Goal: Information Seeking & Learning: Find specific fact

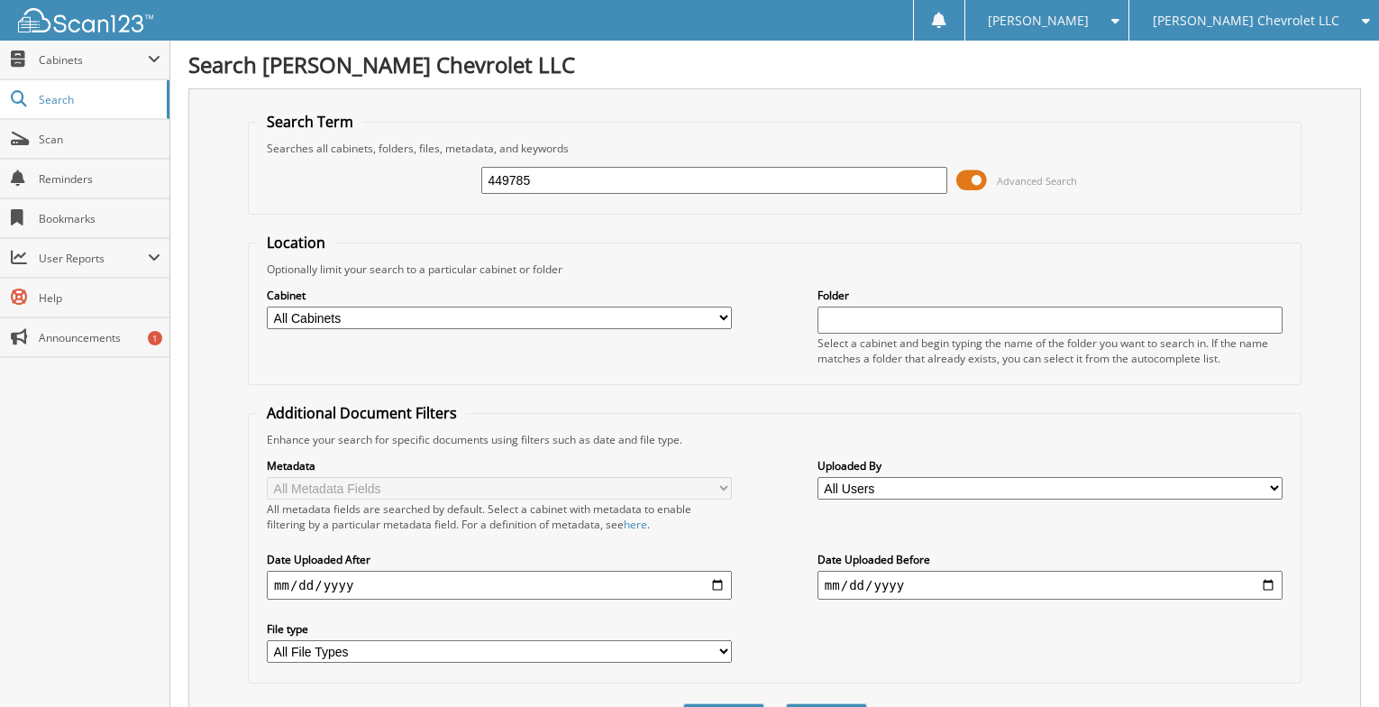
type input "449785"
click at [786, 703] on button "Search" at bounding box center [826, 719] width 81 height 33
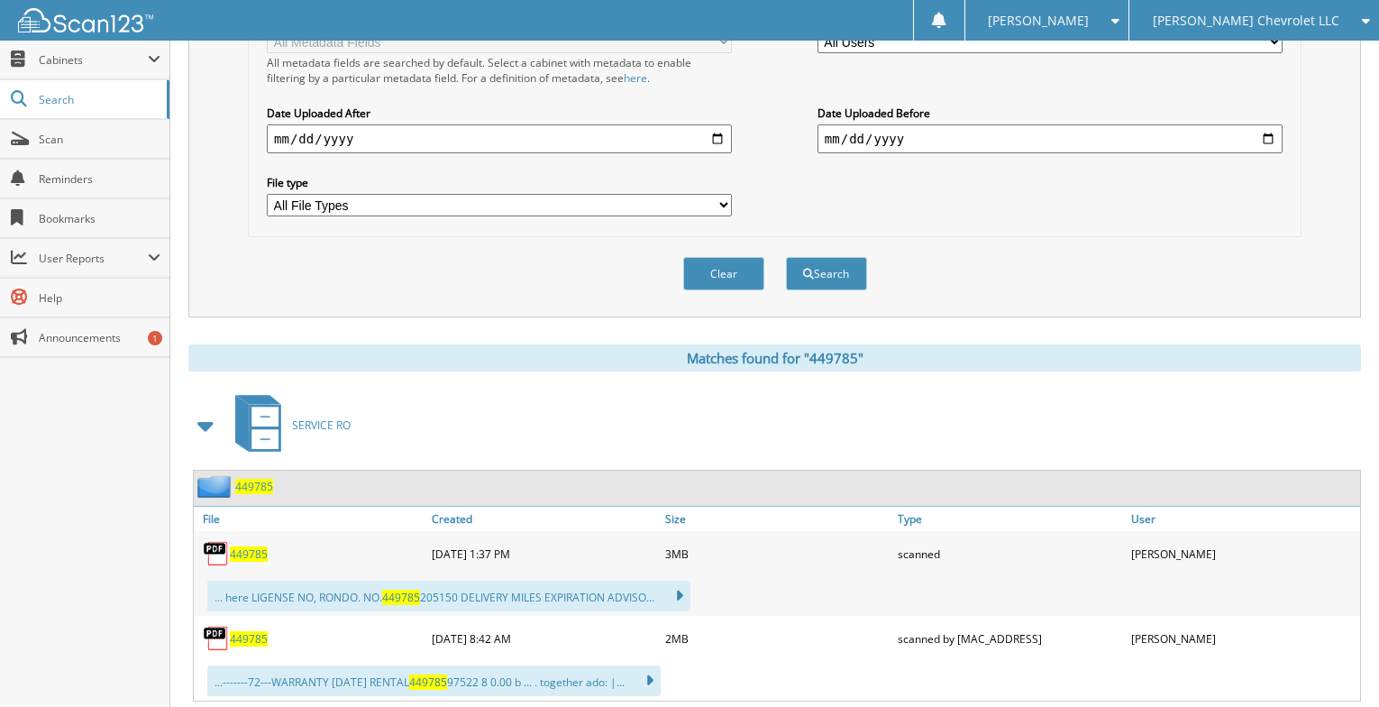
scroll to position [496, 0]
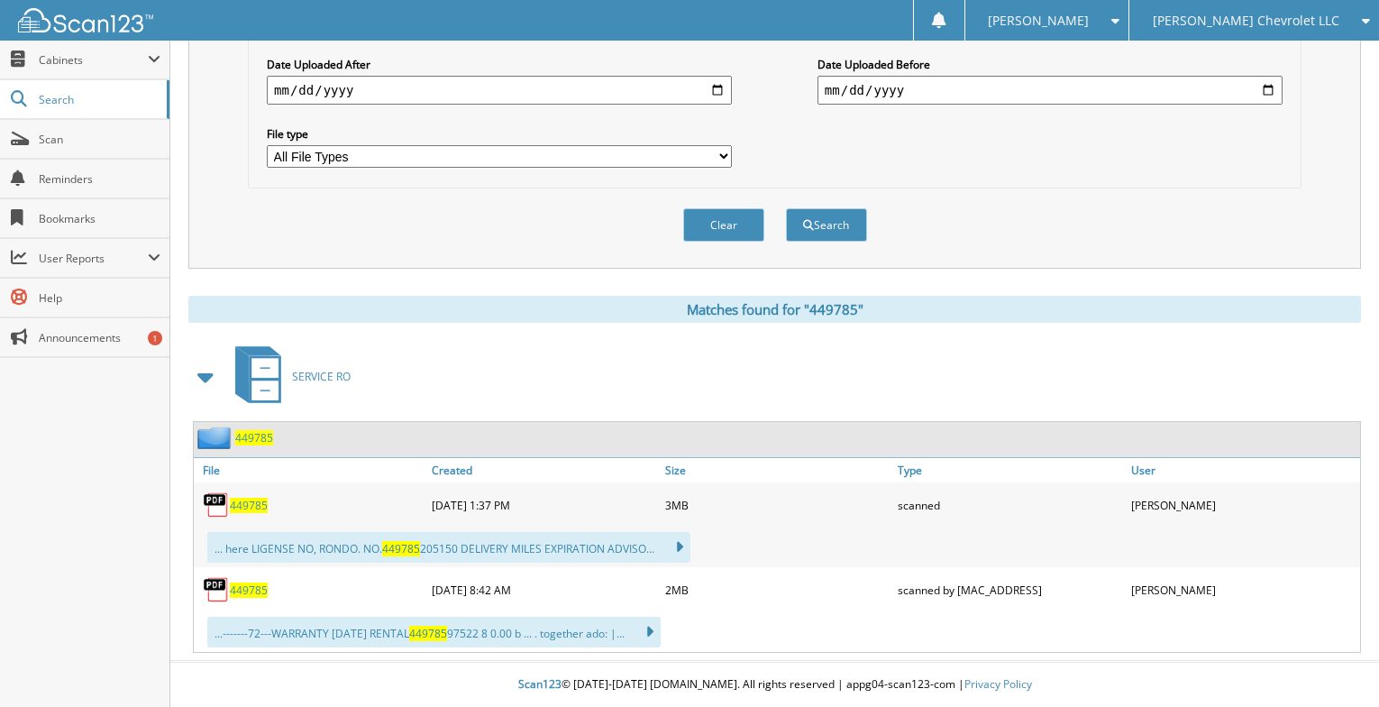
click at [255, 512] on span "449785" at bounding box center [249, 504] width 38 height 15
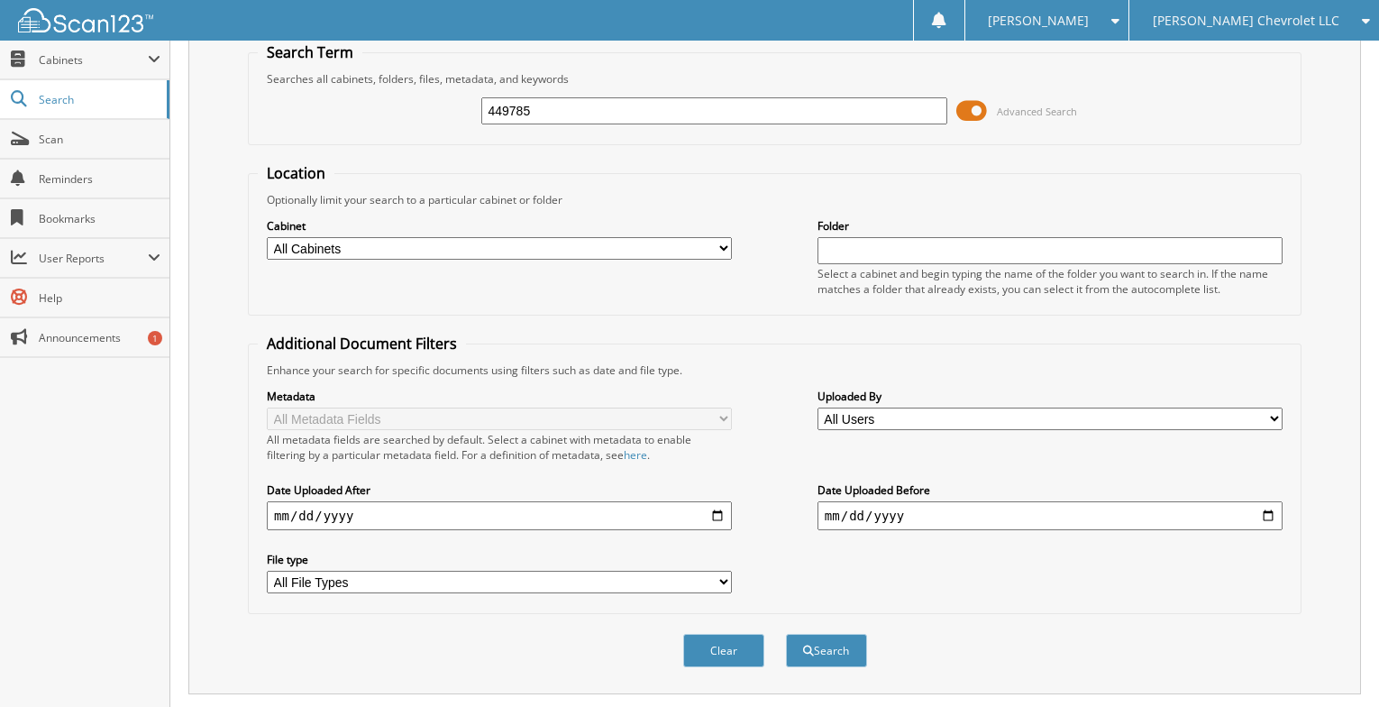
scroll to position [0, 0]
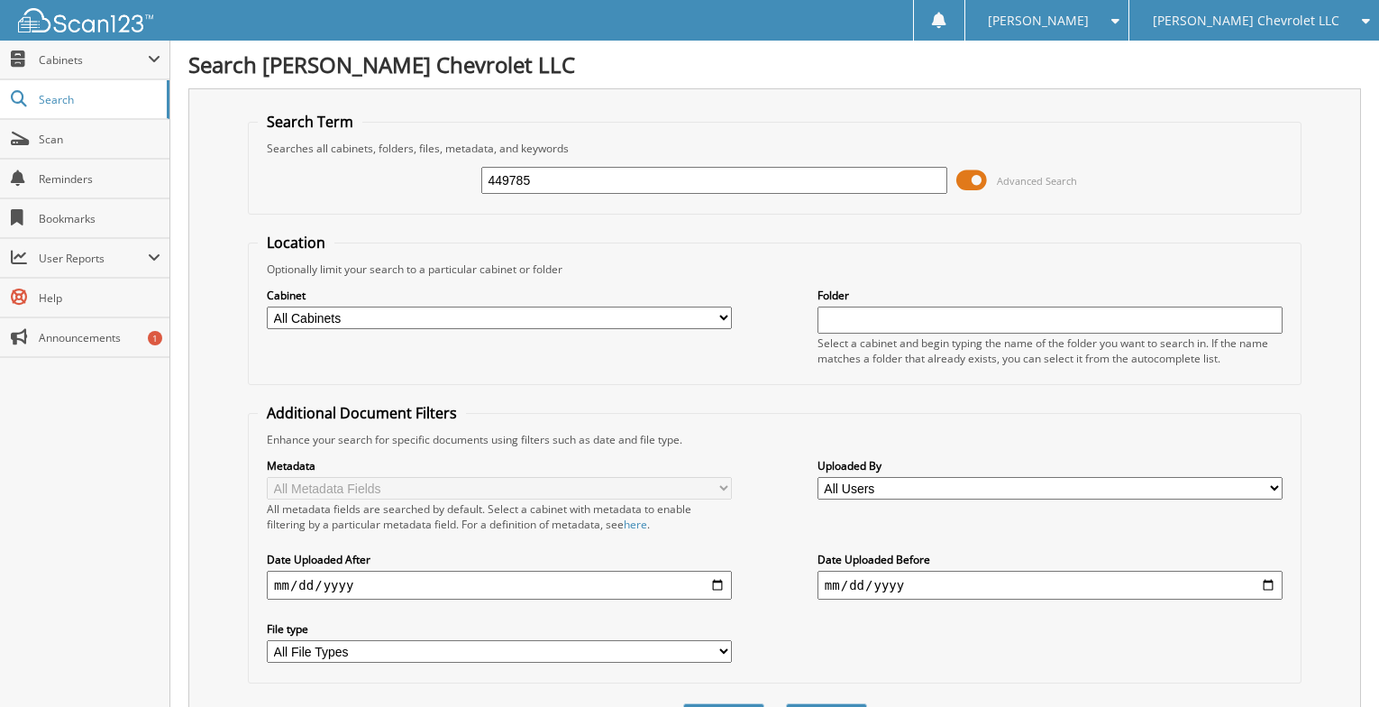
click at [595, 182] on input "449785" at bounding box center [713, 180] width 465 height 27
type input "452527"
click at [786, 703] on button "Search" at bounding box center [826, 719] width 81 height 33
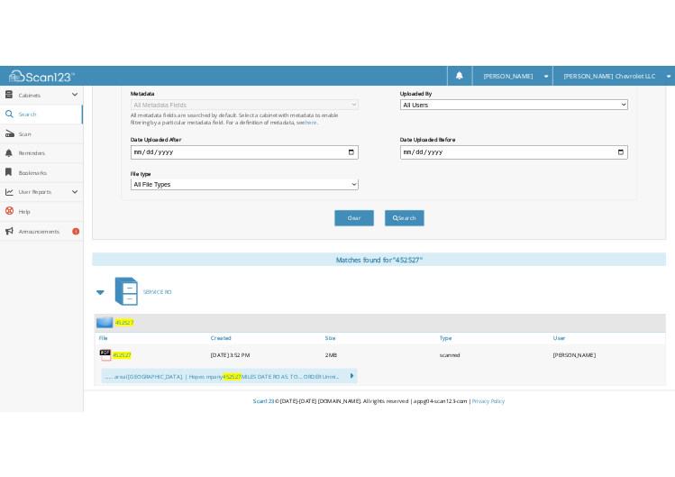
scroll to position [411, 0]
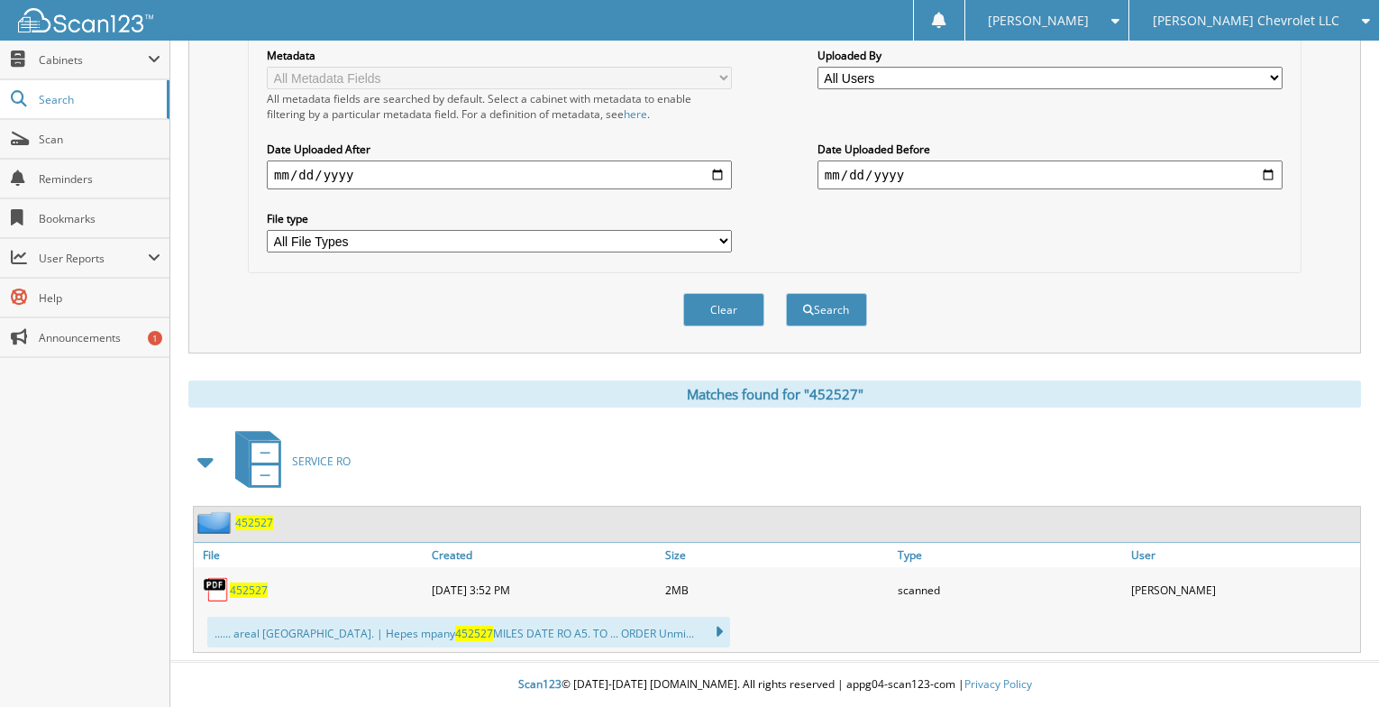
click at [244, 589] on span "452527" at bounding box center [249, 589] width 38 height 15
